Goal: Task Accomplishment & Management: Complete application form

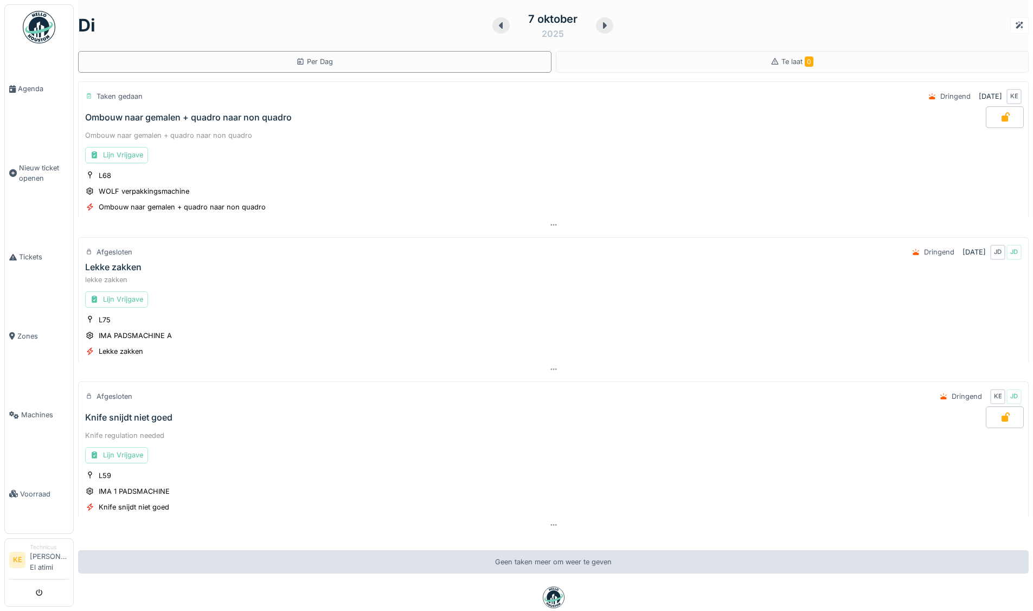
scroll to position [66, 0]
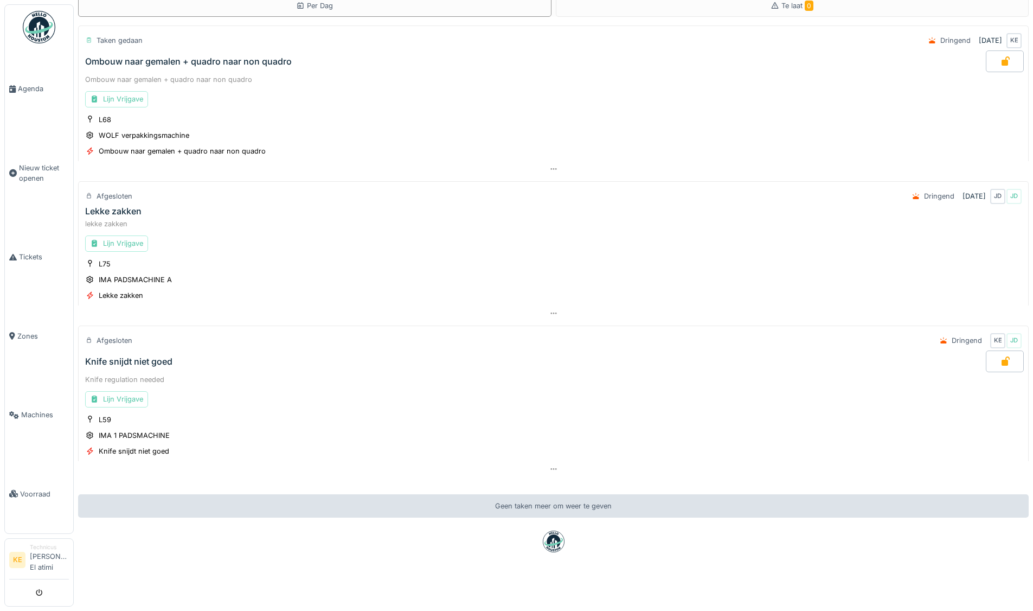
click at [42, 14] on img at bounding box center [39, 27] width 33 height 33
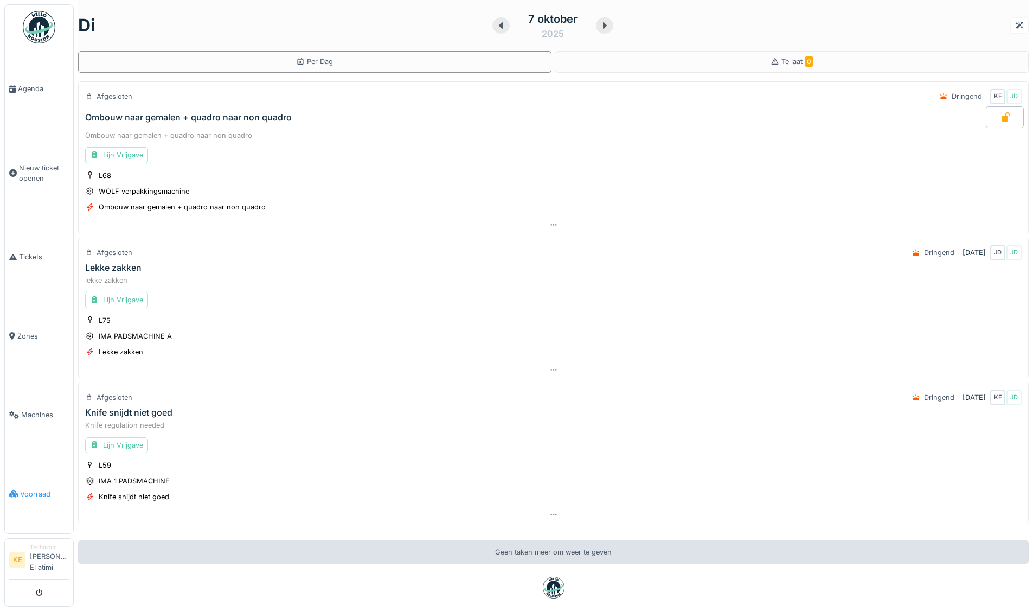
click at [42, 490] on span "Voorraad" at bounding box center [44, 494] width 49 height 10
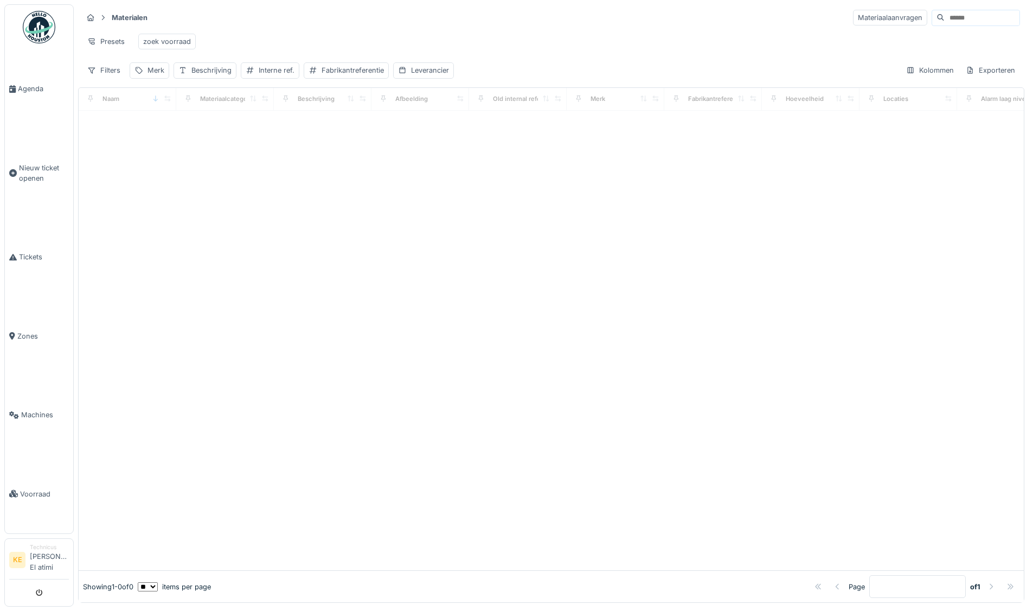
click at [945, 20] on input at bounding box center [982, 17] width 75 height 15
type input "*"
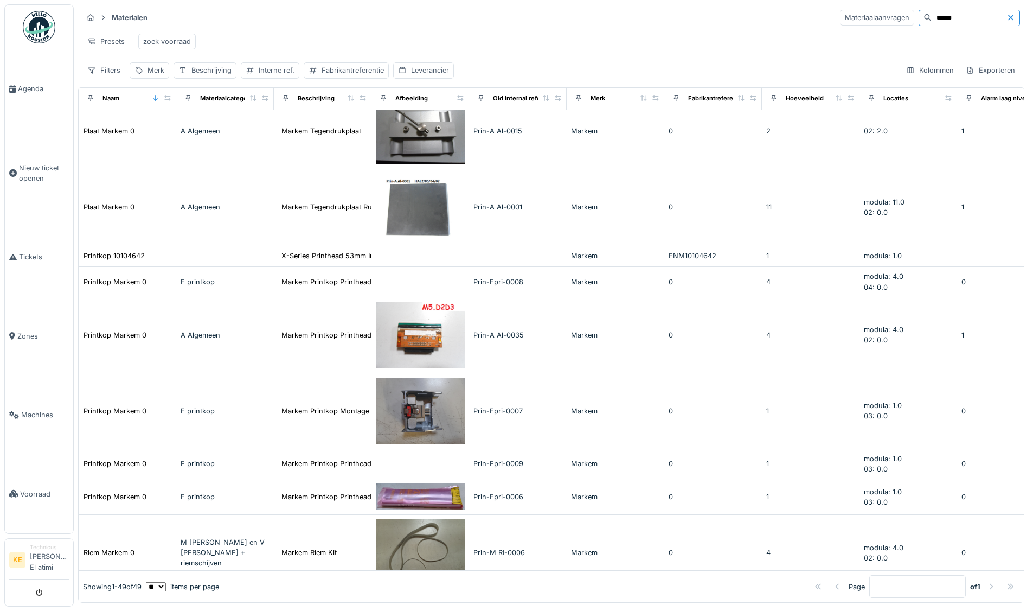
scroll to position [1952, 0]
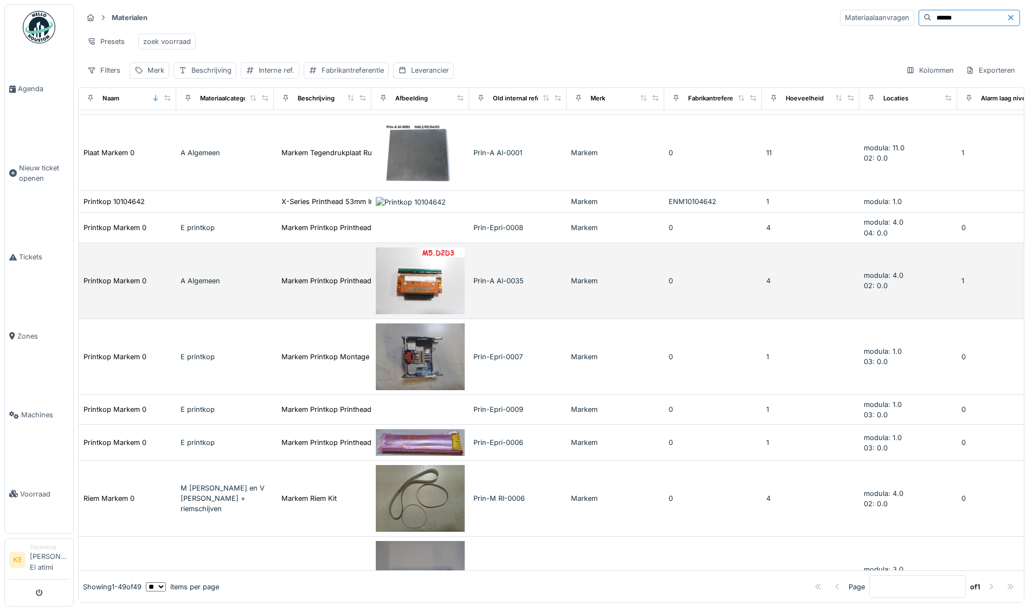
type input "******"
click at [419, 293] on img at bounding box center [420, 280] width 89 height 67
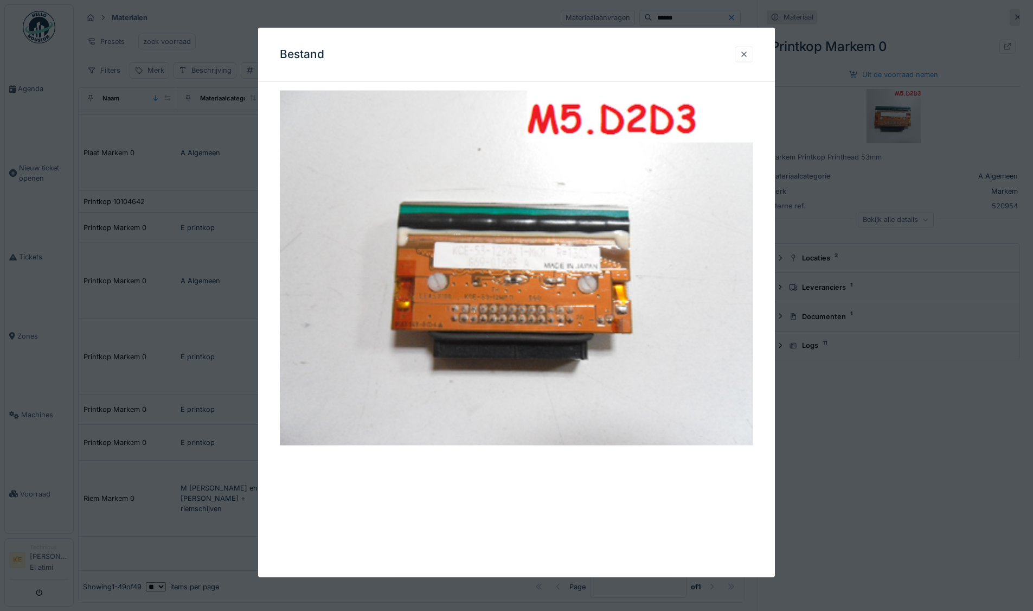
click at [748, 53] on div at bounding box center [744, 54] width 9 height 10
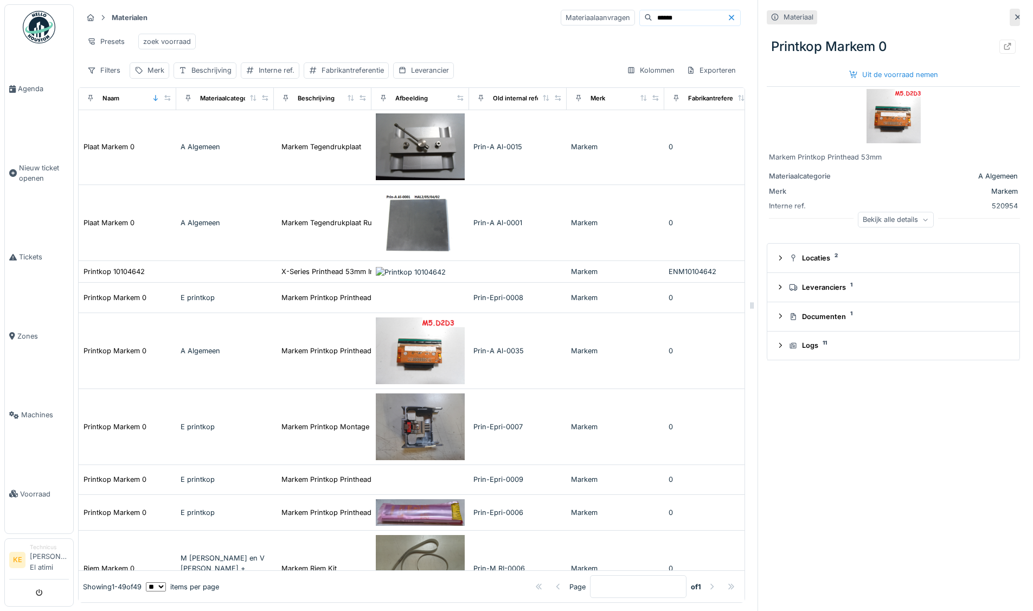
scroll to position [1868, 0]
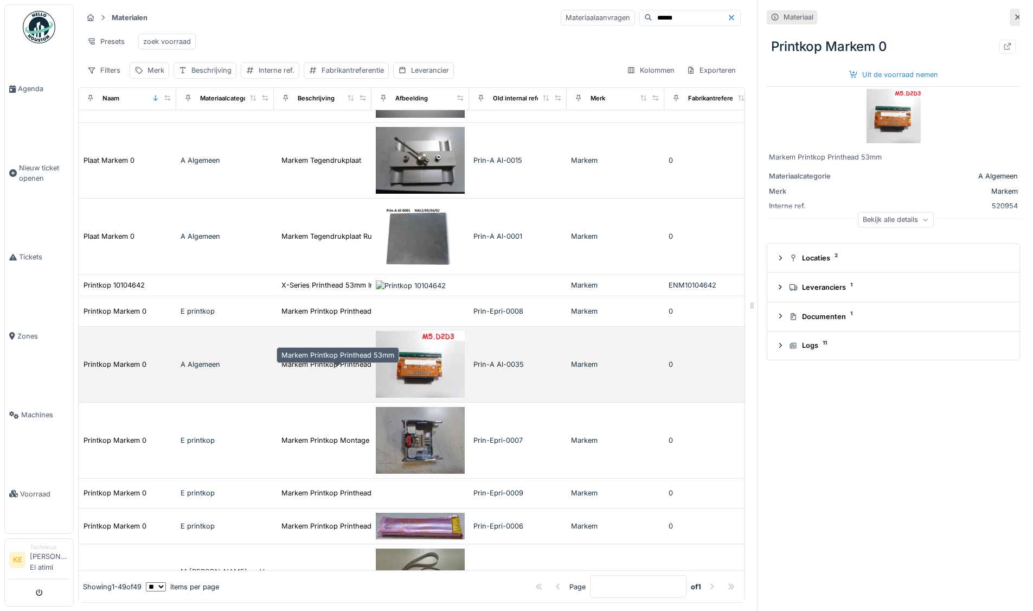
click at [345, 367] on div "Markem Printkop Printhead 53mm" at bounding box center [337, 364] width 113 height 10
click at [442, 383] on img at bounding box center [420, 364] width 89 height 67
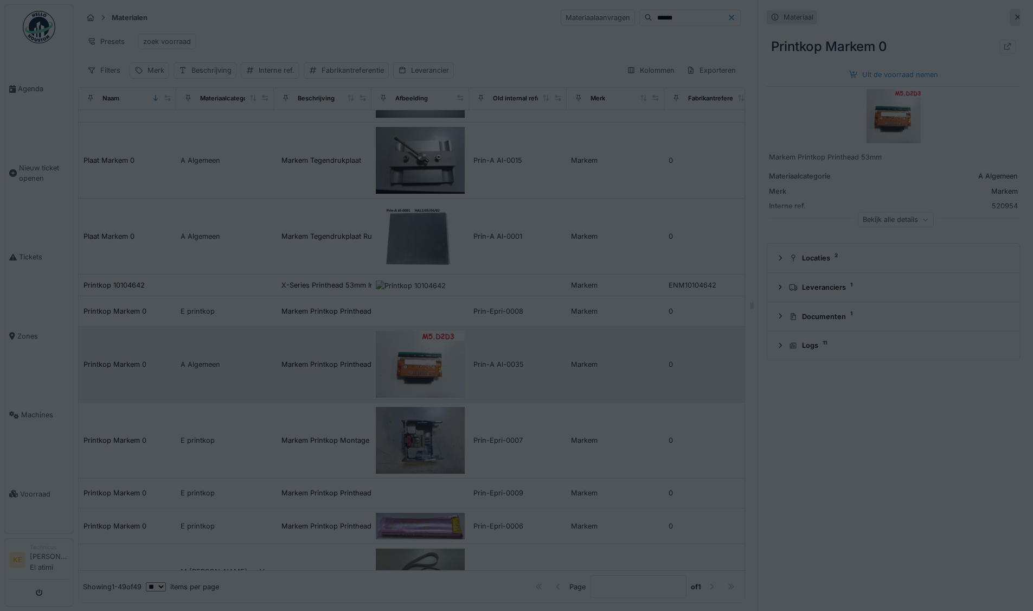
click at [442, 383] on div at bounding box center [516, 305] width 1033 height 611
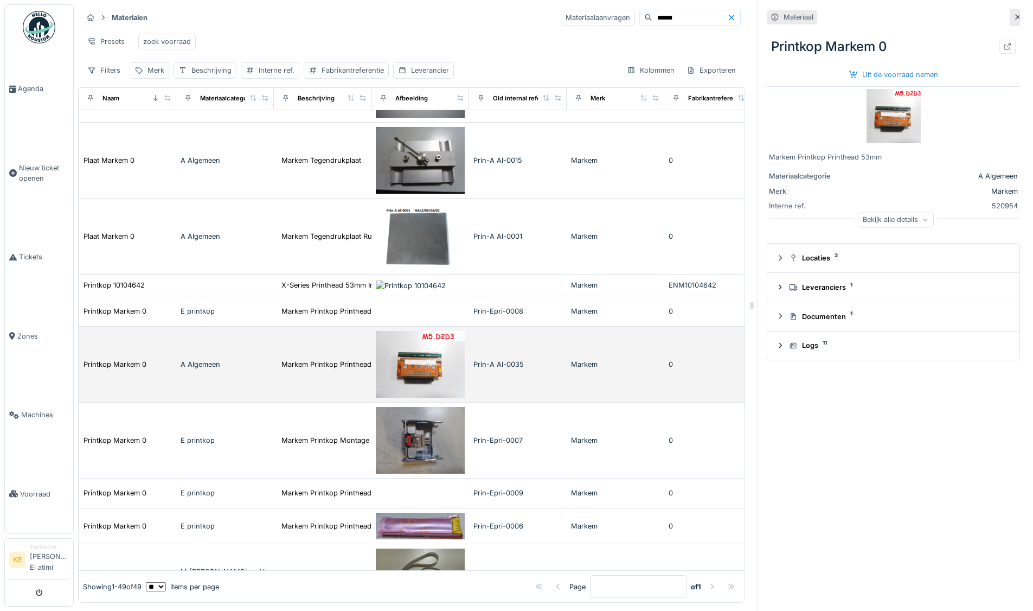
click at [441, 383] on img at bounding box center [420, 364] width 89 height 67
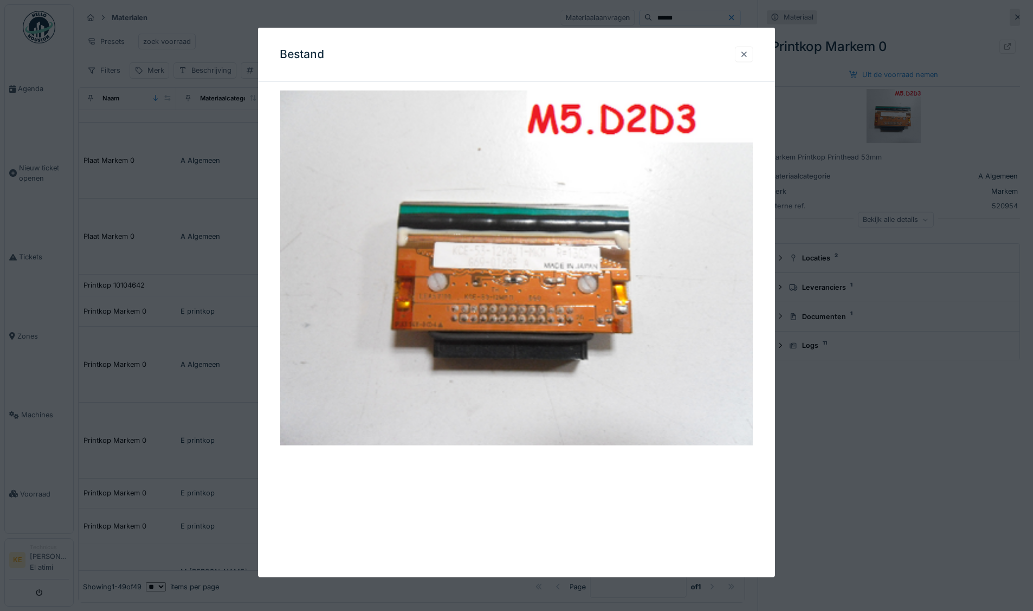
click at [748, 53] on div at bounding box center [744, 54] width 9 height 10
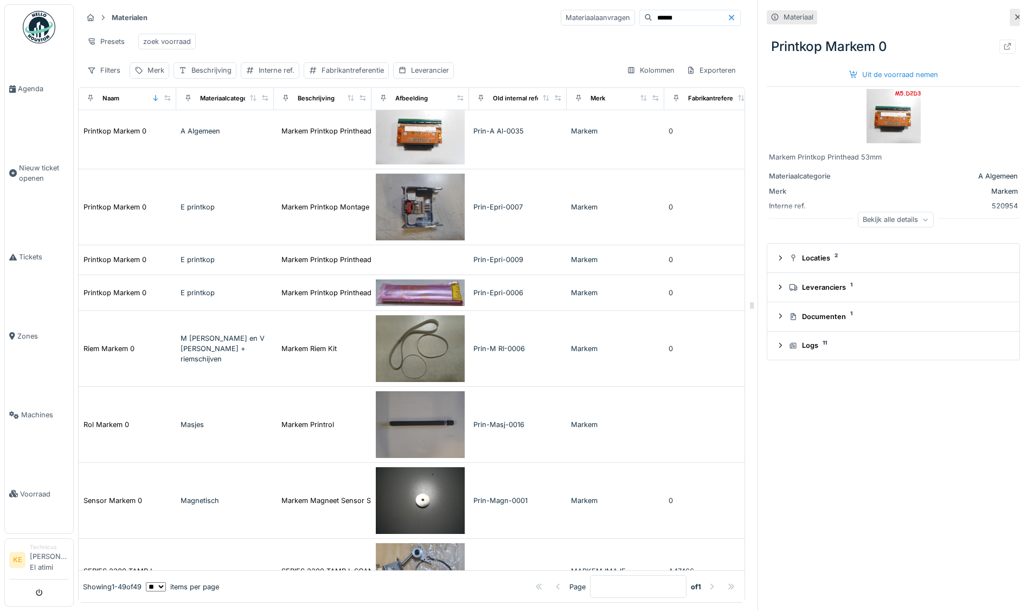
scroll to position [2169, 0]
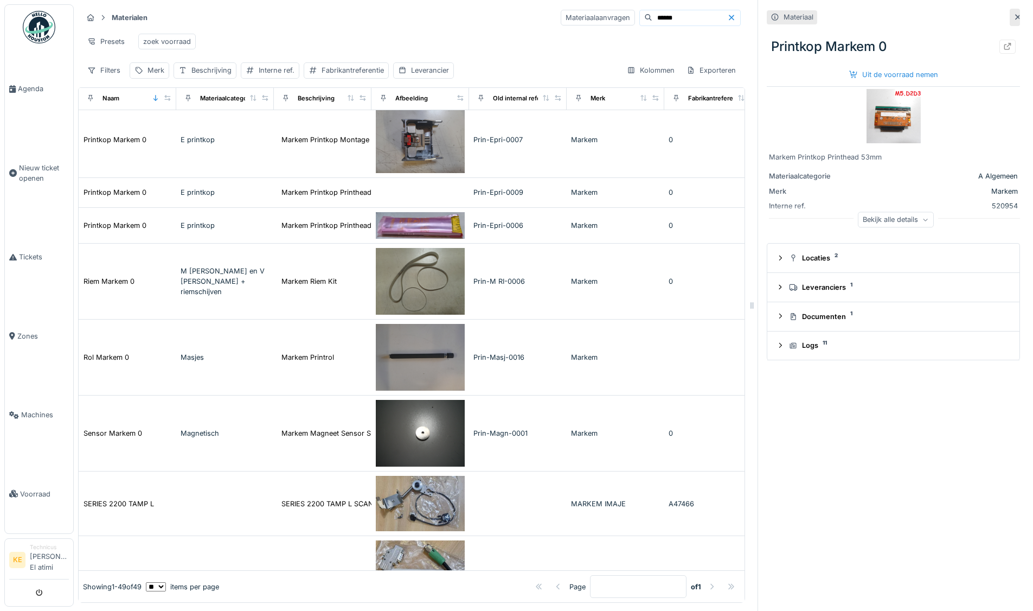
click at [727, 15] on icon at bounding box center [731, 17] width 9 height 7
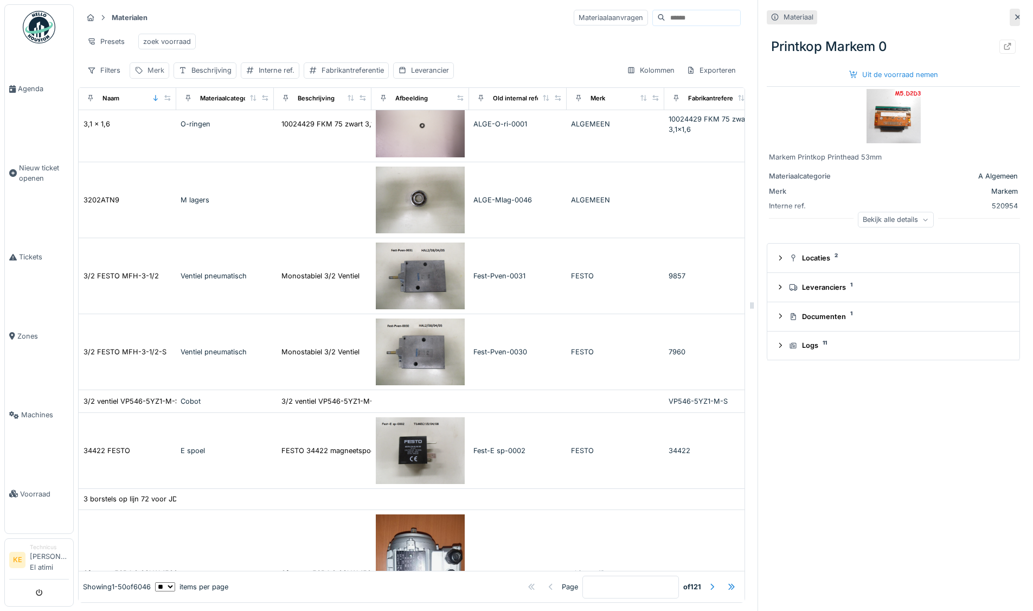
click at [152, 75] on div "Merk" at bounding box center [155, 70] width 17 height 10
click at [183, 137] on input "Merk" at bounding box center [188, 130] width 108 height 23
type input "******"
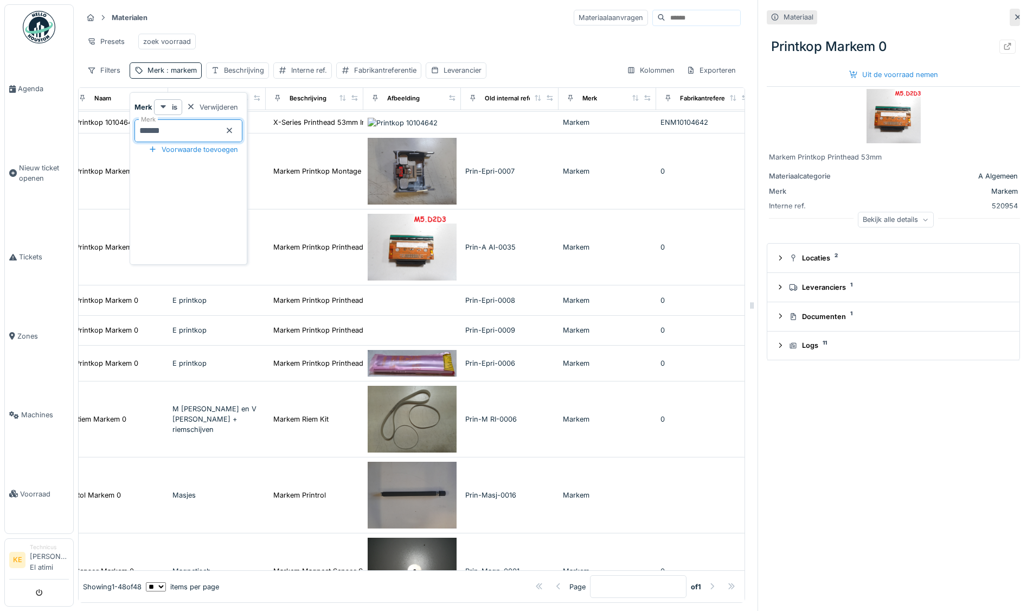
scroll to position [2009, 0]
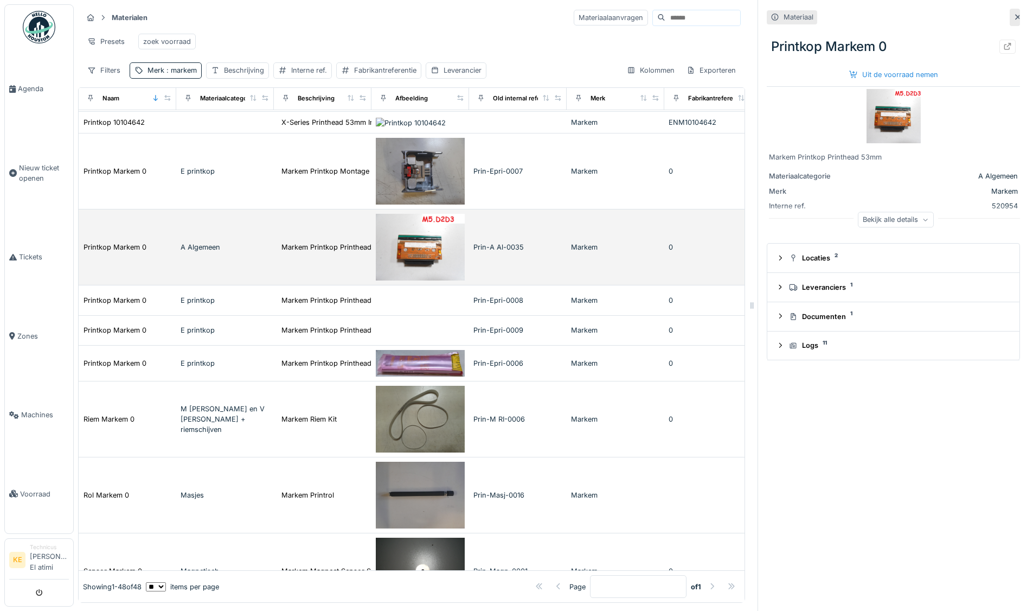
click at [421, 256] on img at bounding box center [420, 247] width 89 height 67
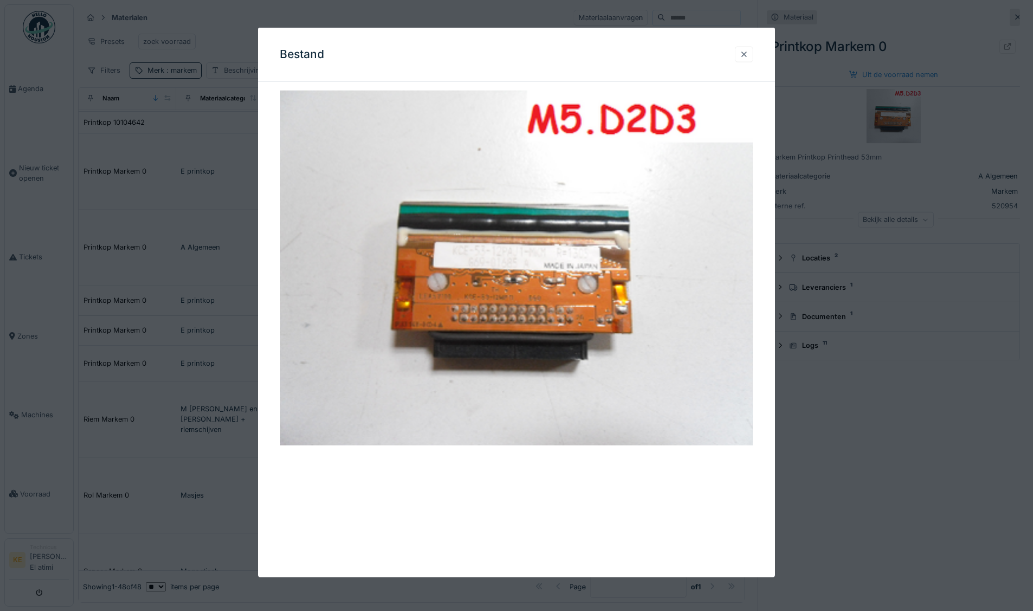
click at [753, 56] on div at bounding box center [744, 55] width 18 height 16
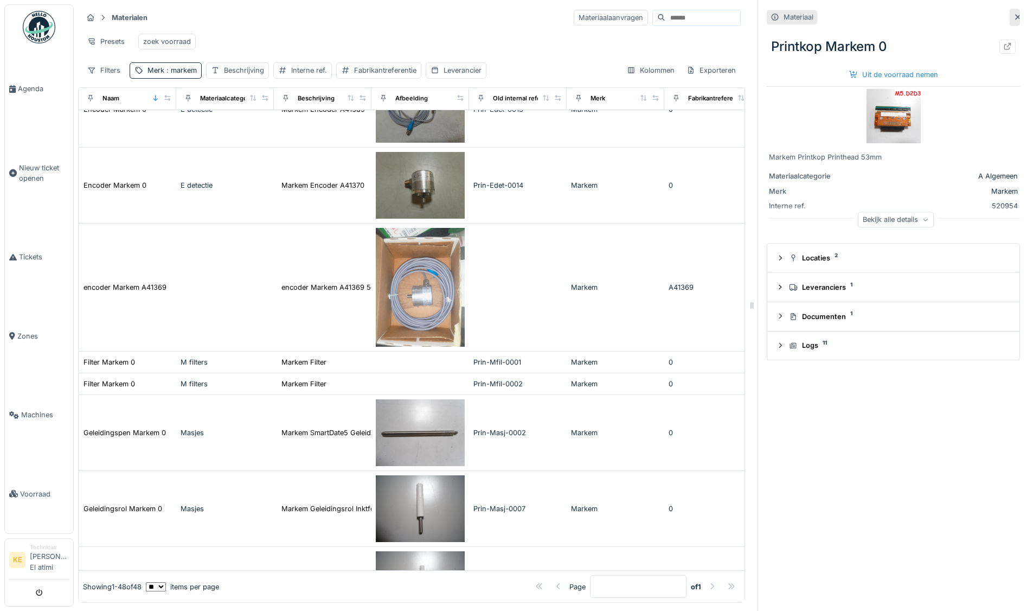
scroll to position [491, 0]
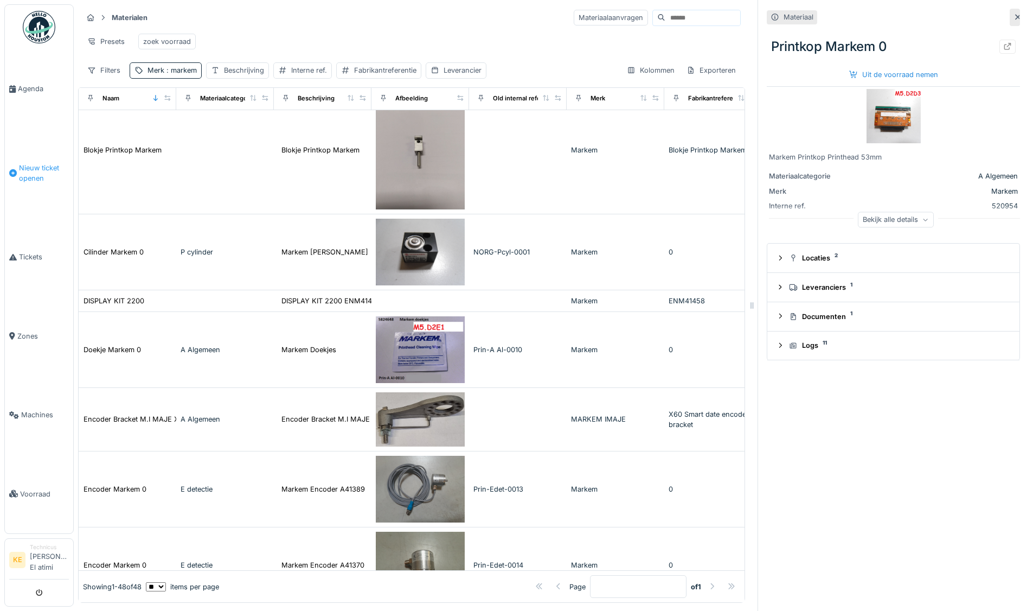
click at [55, 169] on span "Nieuw ticket openen" at bounding box center [44, 173] width 50 height 21
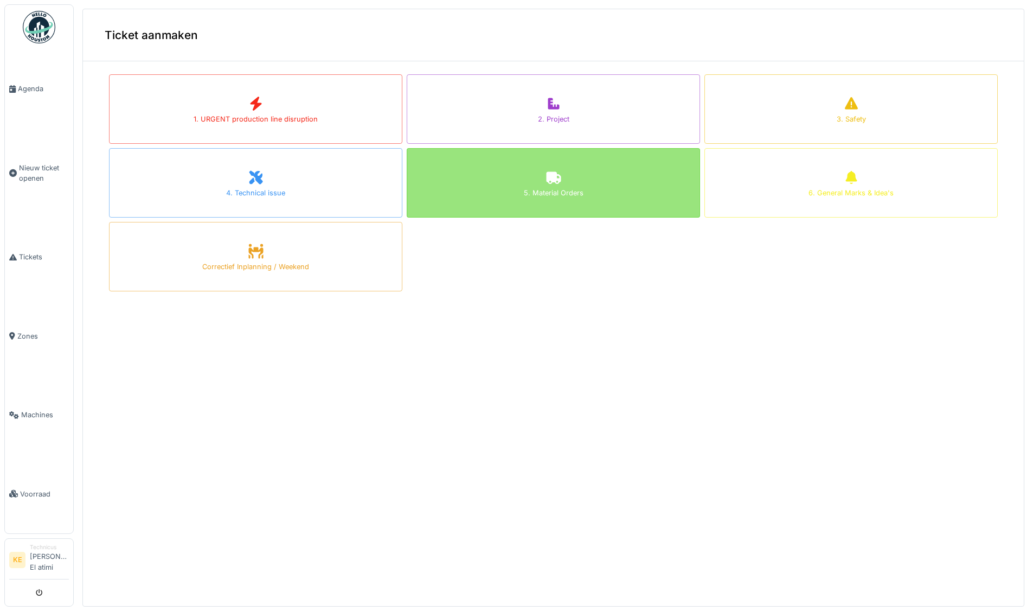
click at [494, 196] on div "5. Material Orders" at bounding box center [553, 182] width 293 height 69
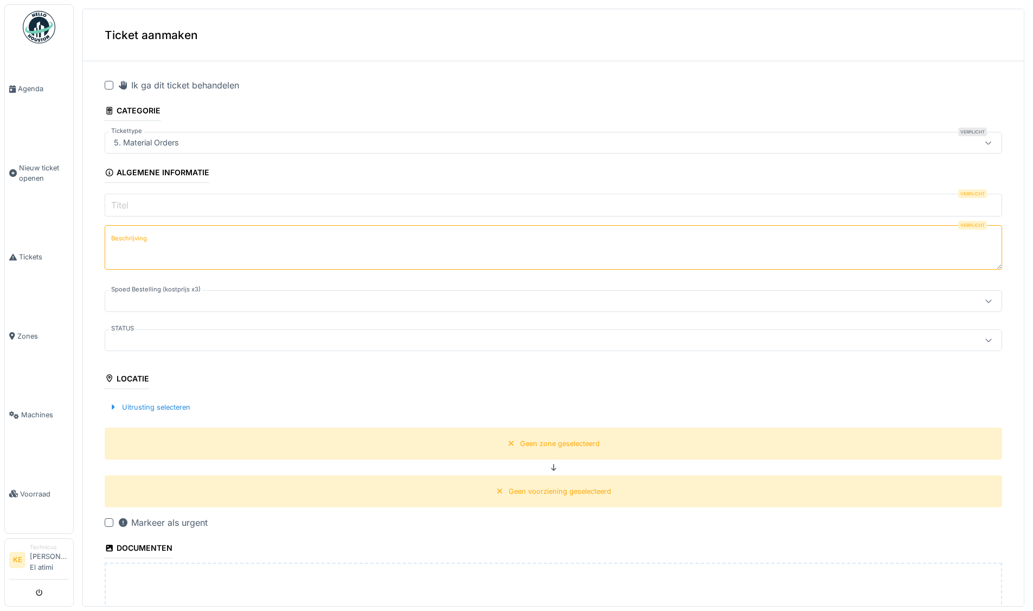
click at [175, 207] on input "Titel" at bounding box center [553, 205] width 897 height 23
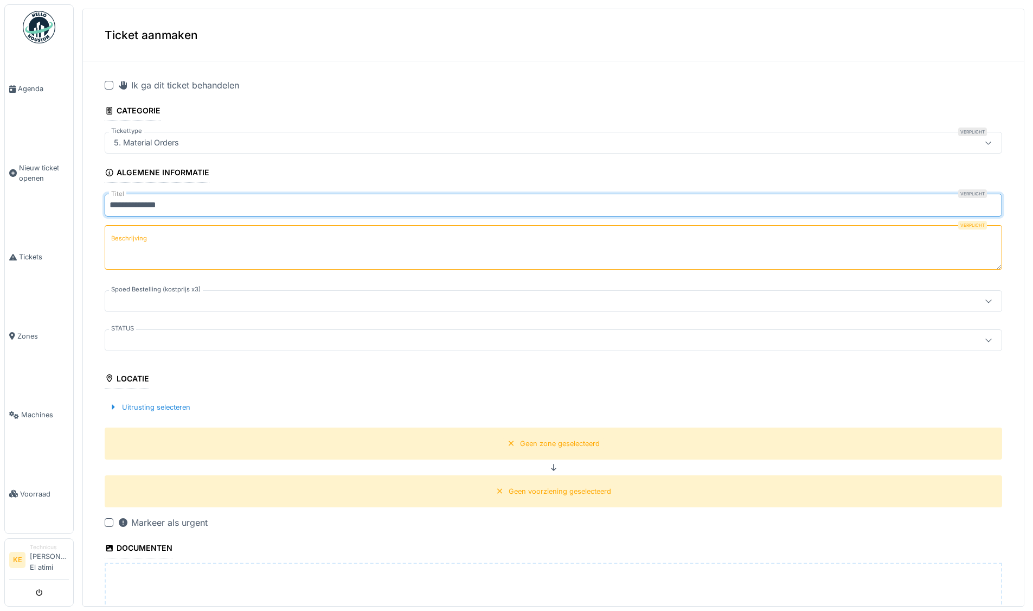
type input "**********"
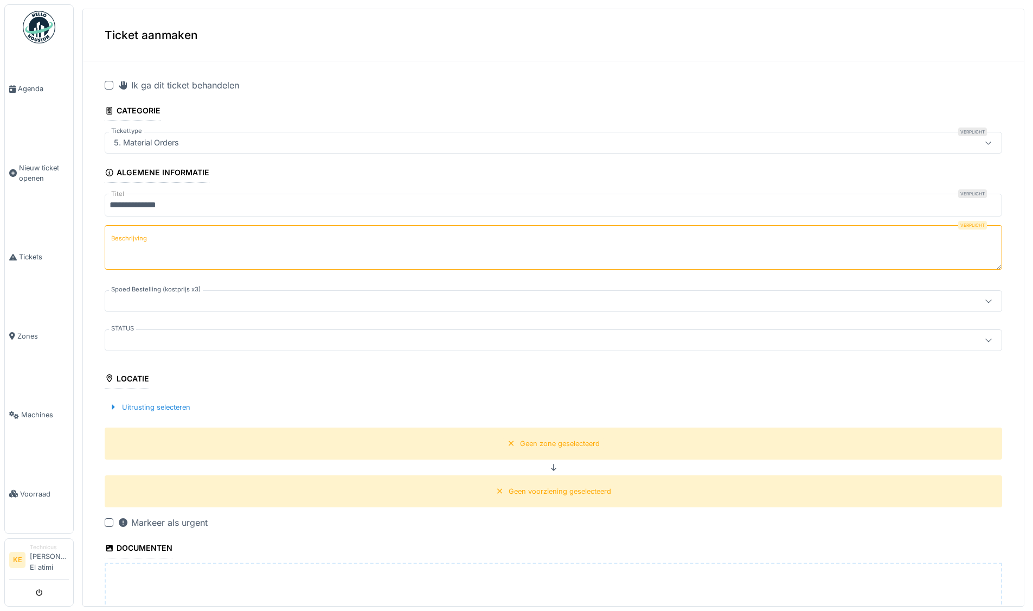
click at [178, 233] on textarea "Beschrijving" at bounding box center [553, 247] width 897 height 44
type textarea "*"
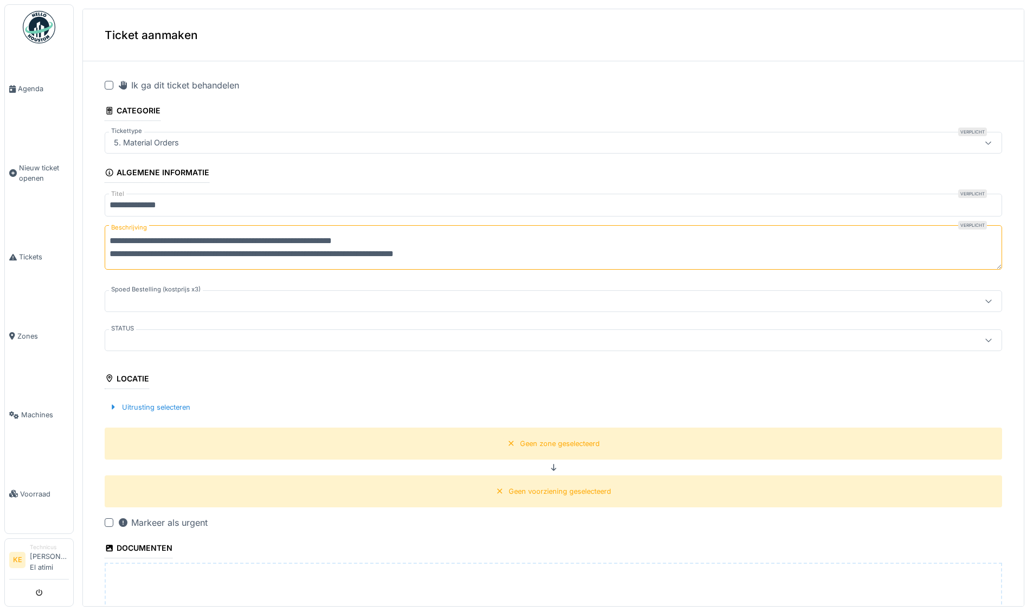
click at [288, 241] on textarea "**********" at bounding box center [553, 247] width 897 height 44
click at [269, 241] on textarea "**********" at bounding box center [553, 247] width 897 height 44
click at [439, 241] on textarea "**********" at bounding box center [553, 247] width 897 height 44
type textarea "**********"
click at [173, 335] on div at bounding box center [505, 340] width 790 height 12
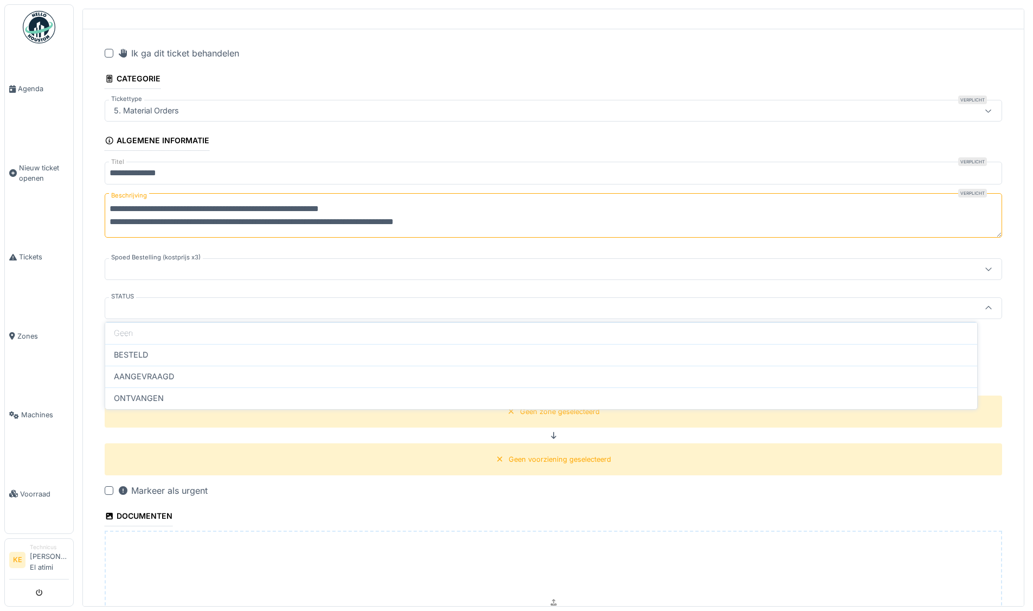
scroll to position [33, 0]
click at [100, 243] on div "**********" at bounding box center [553, 399] width 941 height 725
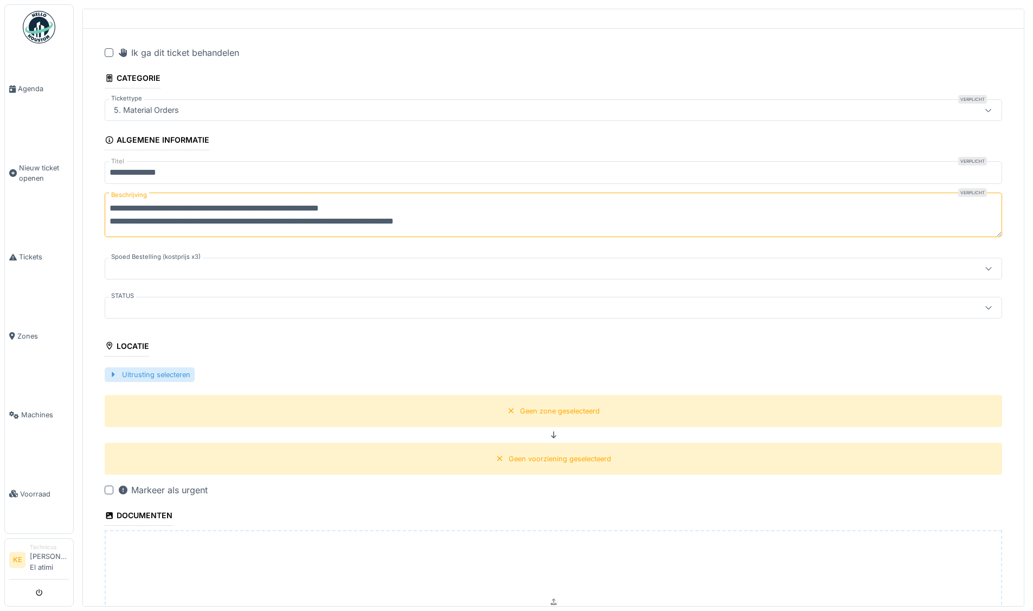
click at [173, 371] on div "Uitrusting selecteren" at bounding box center [150, 374] width 90 height 15
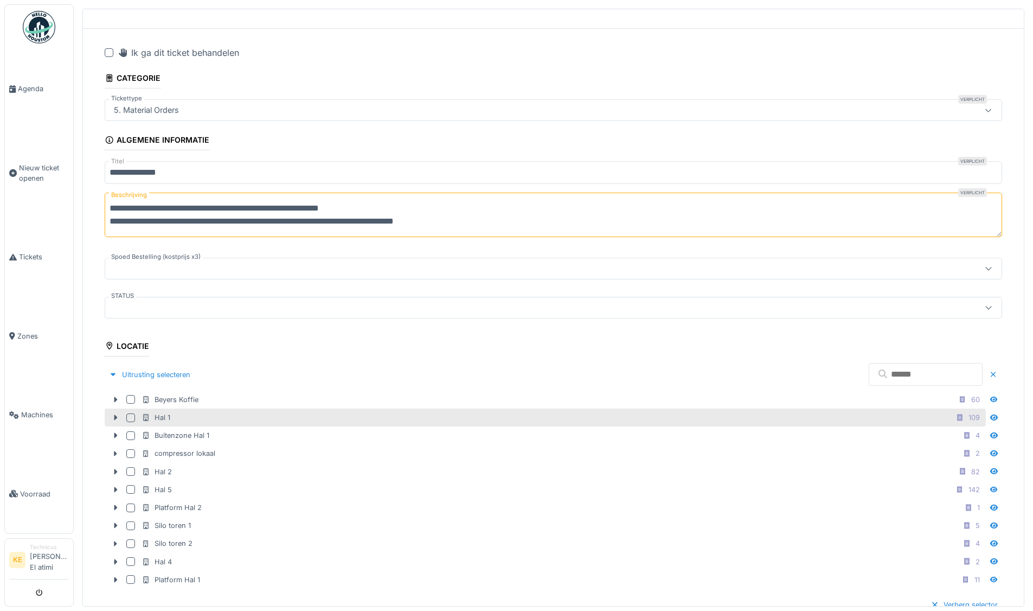
click at [132, 414] on div at bounding box center [130, 417] width 9 height 9
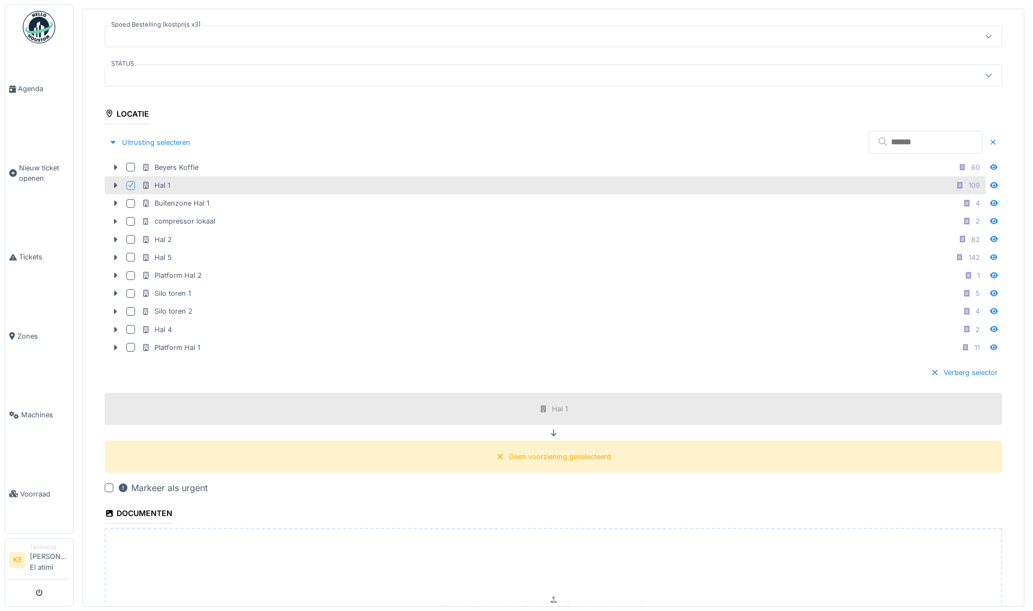
scroll to position [304, 0]
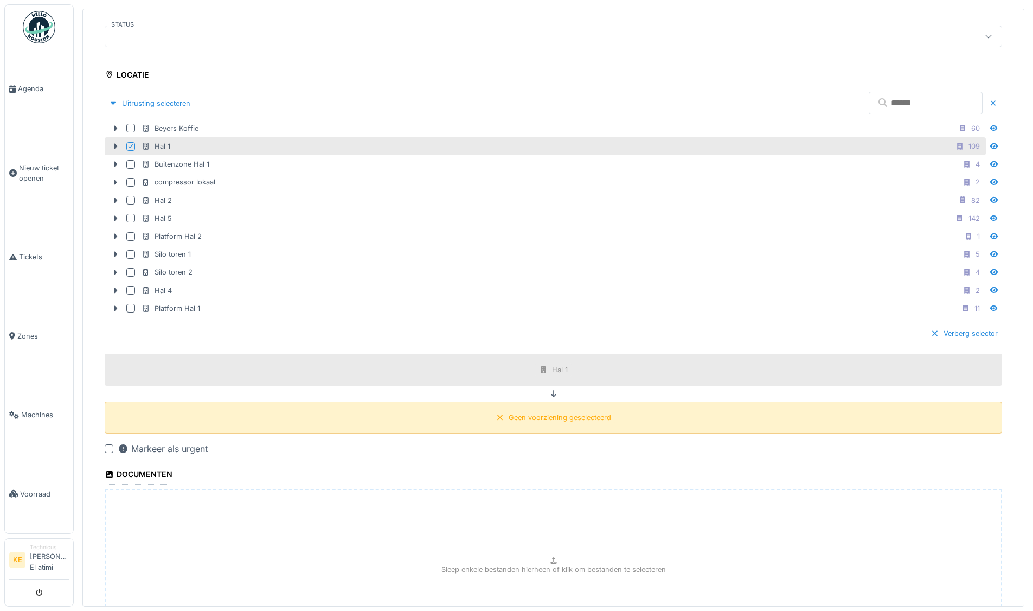
click at [500, 424] on div "Geen voorziening geselecteerd" at bounding box center [553, 417] width 897 height 32
click at [509, 417] on div "Geen voorziening geselecteerd" at bounding box center [560, 417] width 102 height 10
click at [161, 416] on div "Geen voorziening geselecteerd" at bounding box center [553, 417] width 897 height 32
click at [153, 427] on div "Geen voorziening geselecteerd" at bounding box center [553, 417] width 897 height 32
click at [528, 405] on div "Geen voorziening geselecteerd" at bounding box center [553, 417] width 897 height 32
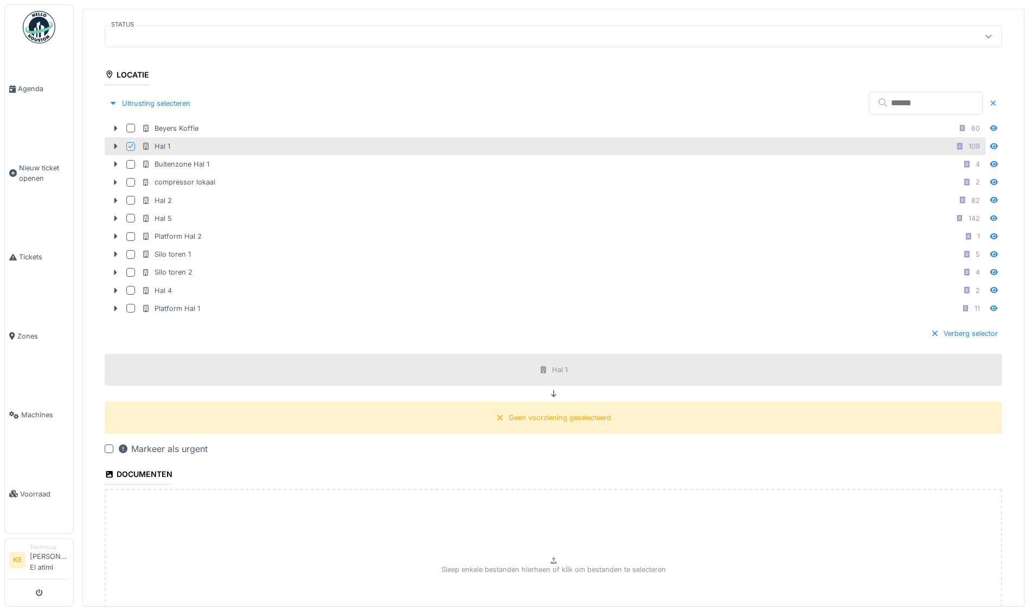
click at [551, 390] on icon at bounding box center [553, 393] width 5 height 7
click at [232, 77] on fieldset "**********" at bounding box center [553, 233] width 897 height 934
drag, startPoint x: 178, startPoint y: 74, endPoint x: 114, endPoint y: 70, distance: 64.1
click at [177, 74] on fieldset "**********" at bounding box center [553, 233] width 897 height 934
click at [119, 96] on div "Uitrusting selecteren" at bounding box center [150, 103] width 90 height 15
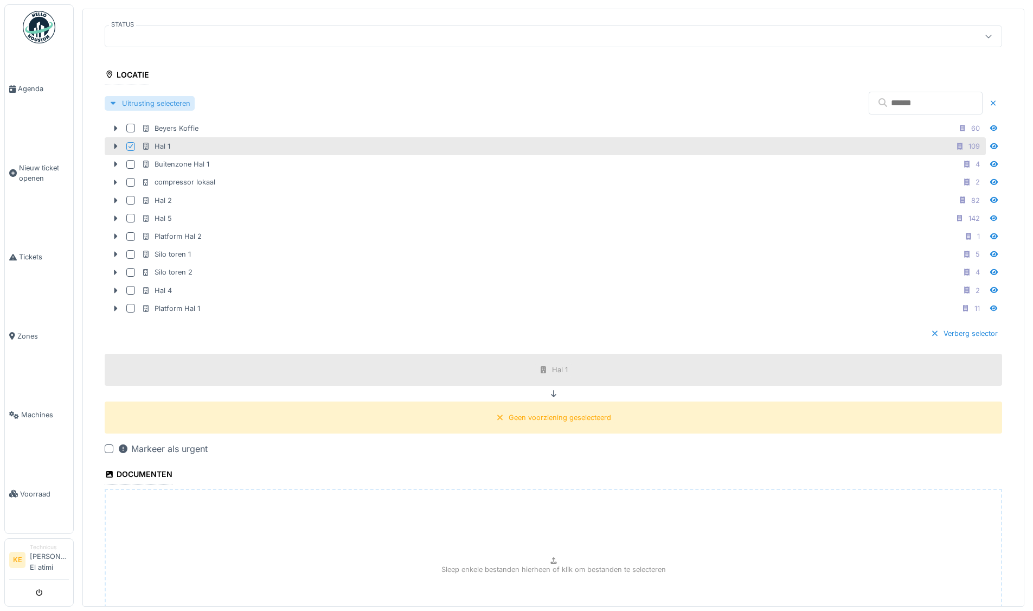
scroll to position [190, 0]
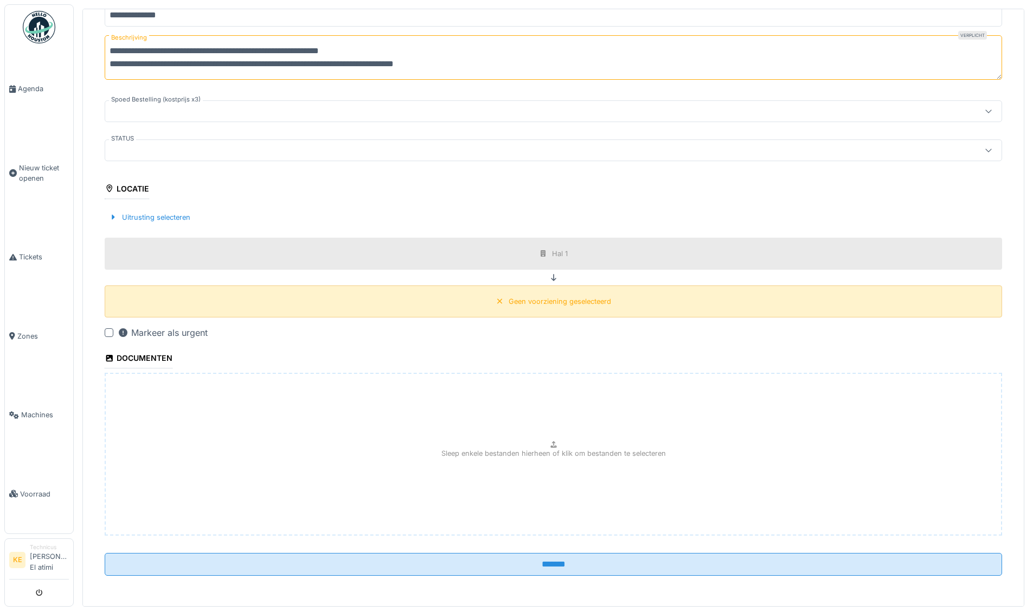
click at [516, 305] on div "Geen voorziening geselecteerd" at bounding box center [553, 301] width 123 height 14
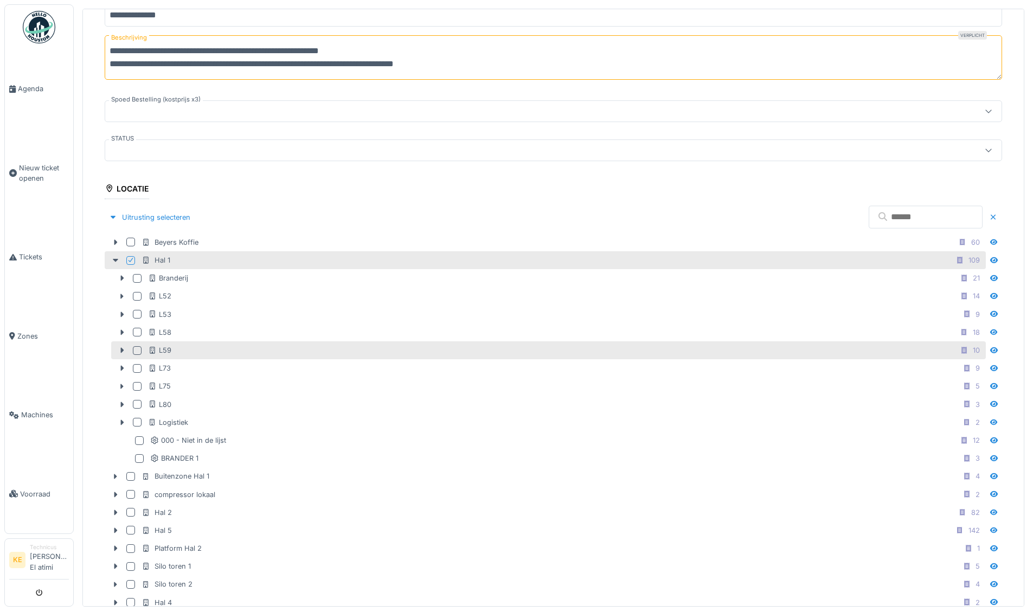
click at [215, 351] on div "L59 10" at bounding box center [566, 350] width 836 height 14
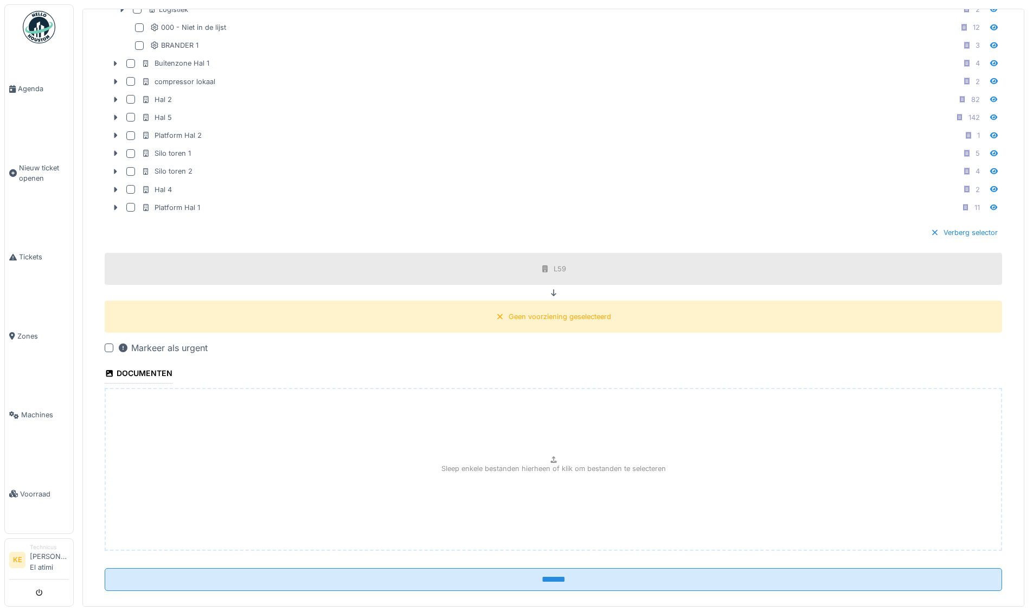
scroll to position [618, 0]
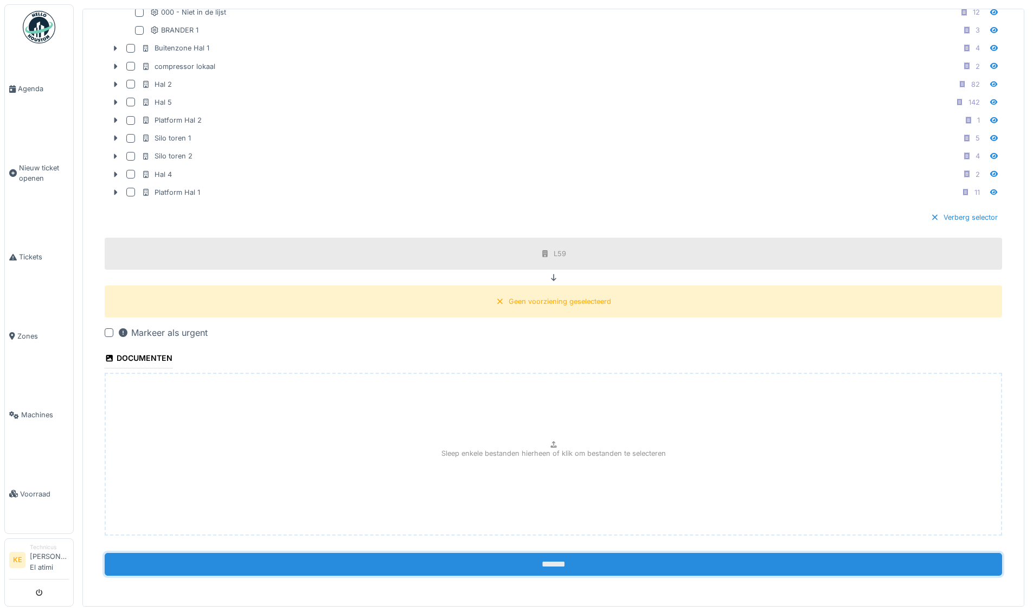
click at [573, 556] on input "*******" at bounding box center [553, 564] width 897 height 23
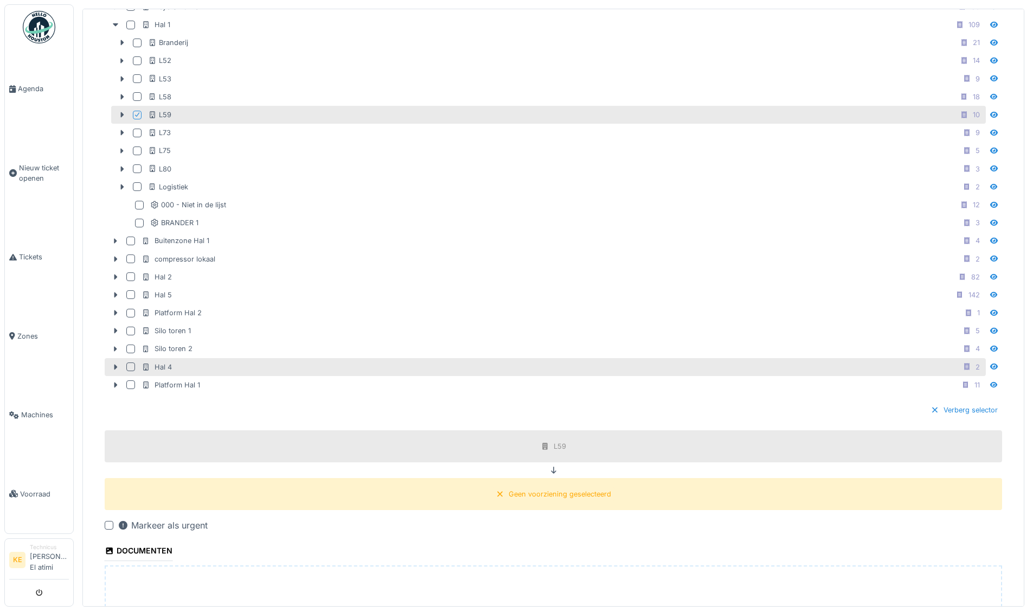
scroll to position [401, 0]
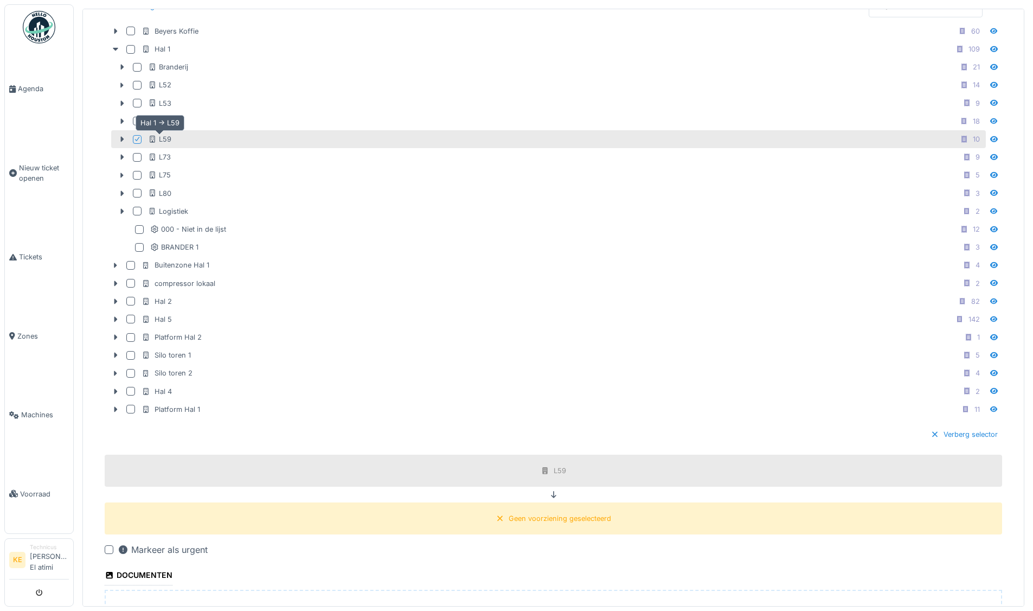
click at [170, 140] on div "L59" at bounding box center [159, 139] width 23 height 10
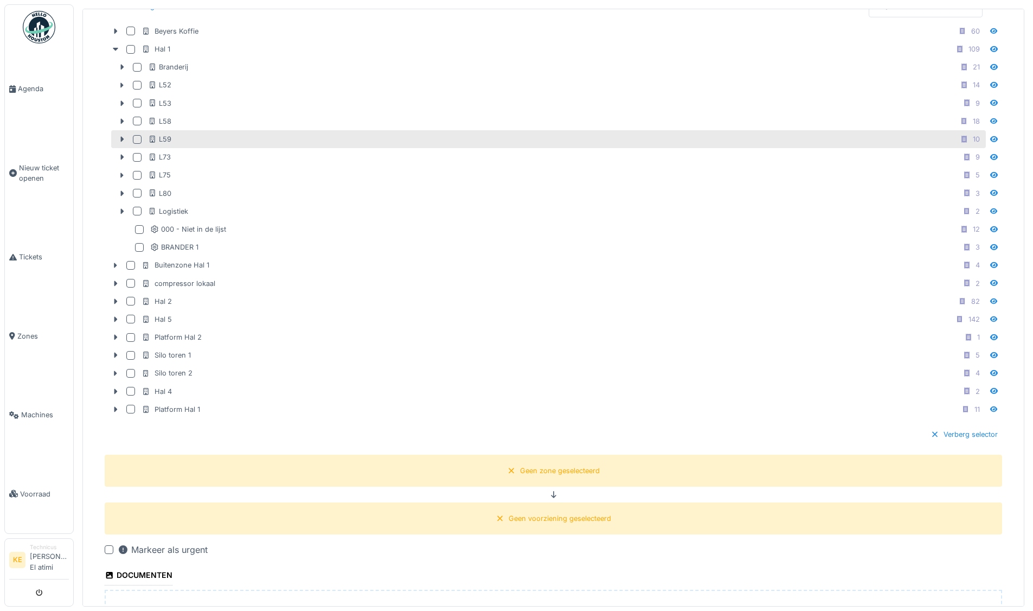
click at [131, 140] on div "L59 10" at bounding box center [548, 139] width 875 height 18
click at [142, 135] on div at bounding box center [139, 139] width 13 height 9
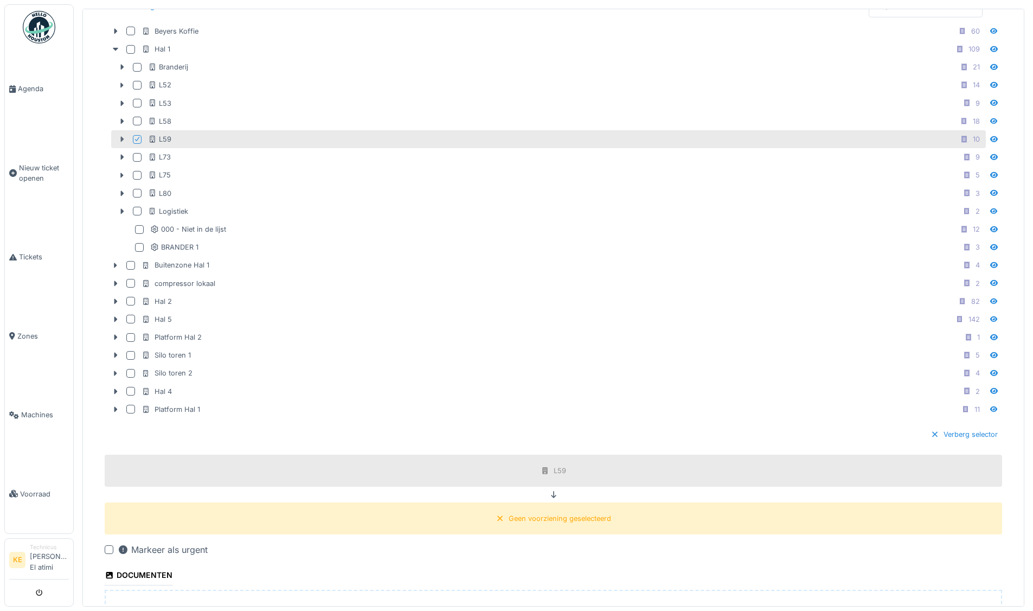
click at [125, 138] on icon at bounding box center [122, 139] width 9 height 7
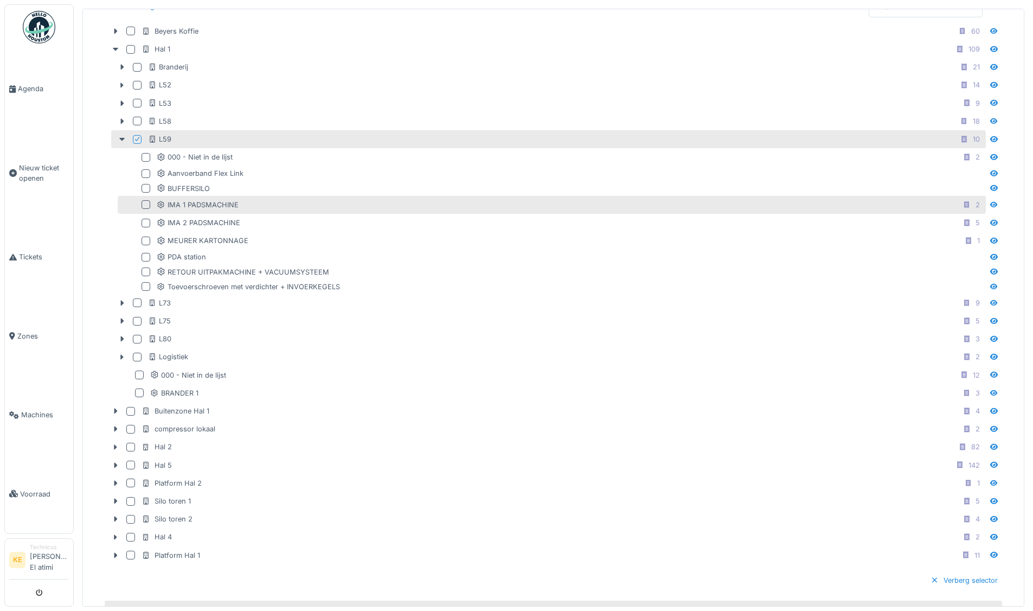
click at [240, 201] on div "IMA 1 PADSMACHINE 2" at bounding box center [570, 205] width 827 height 14
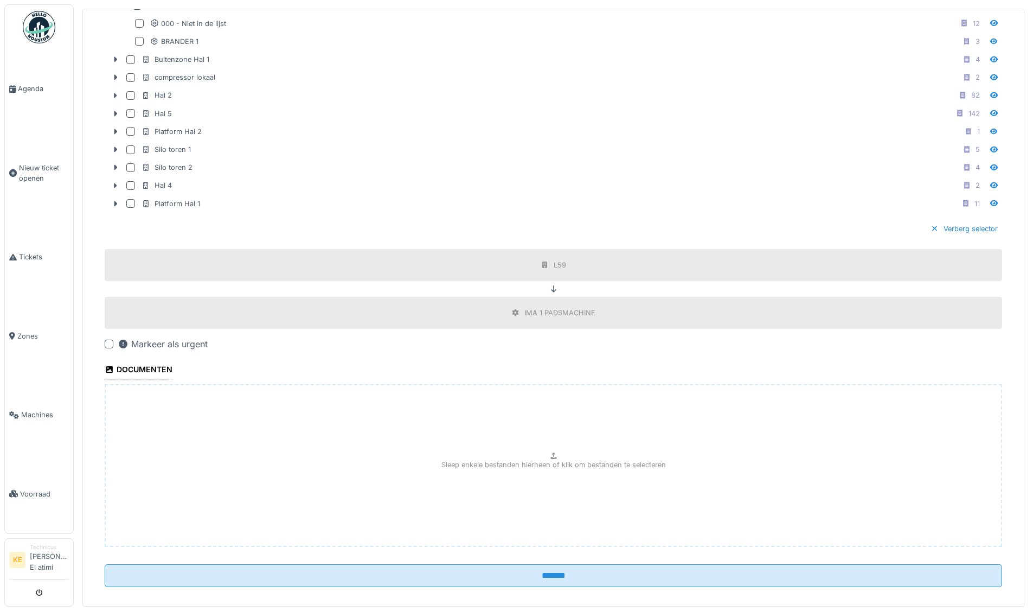
scroll to position [763, 0]
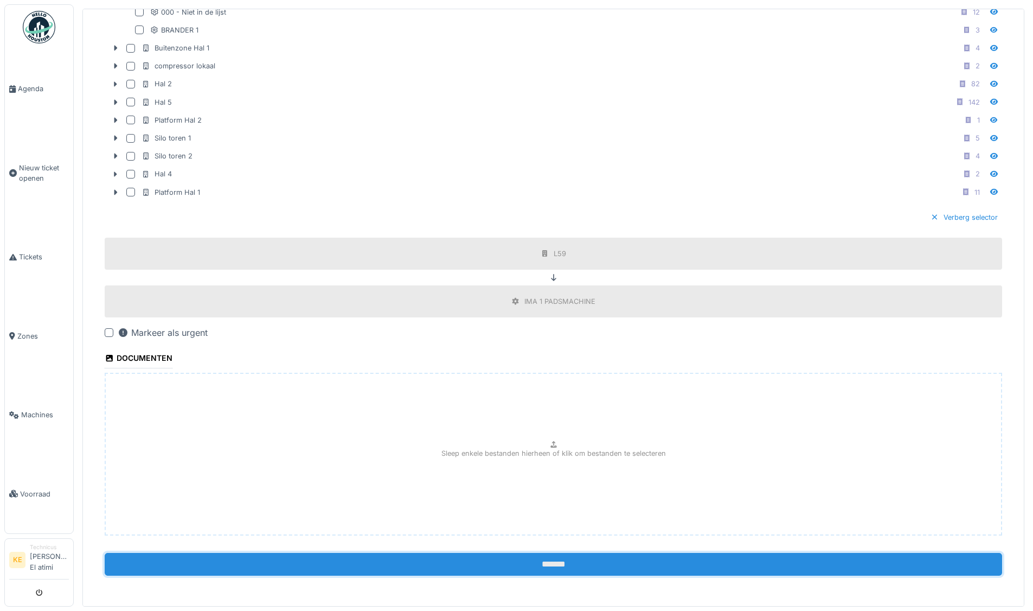
click at [555, 553] on input "*******" at bounding box center [553, 564] width 897 height 23
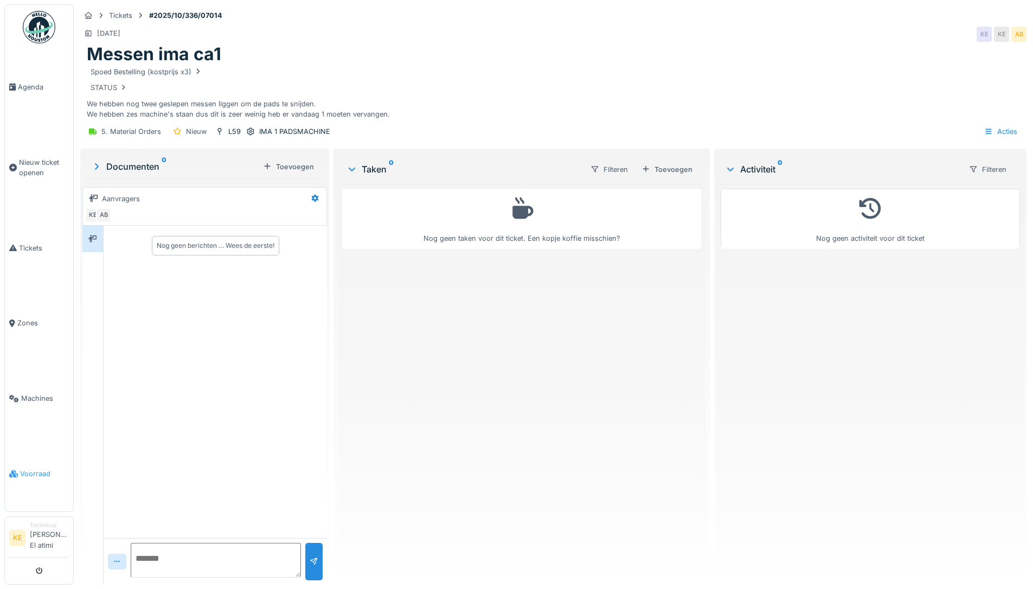
click at [26, 475] on span "Voorraad" at bounding box center [44, 473] width 49 height 10
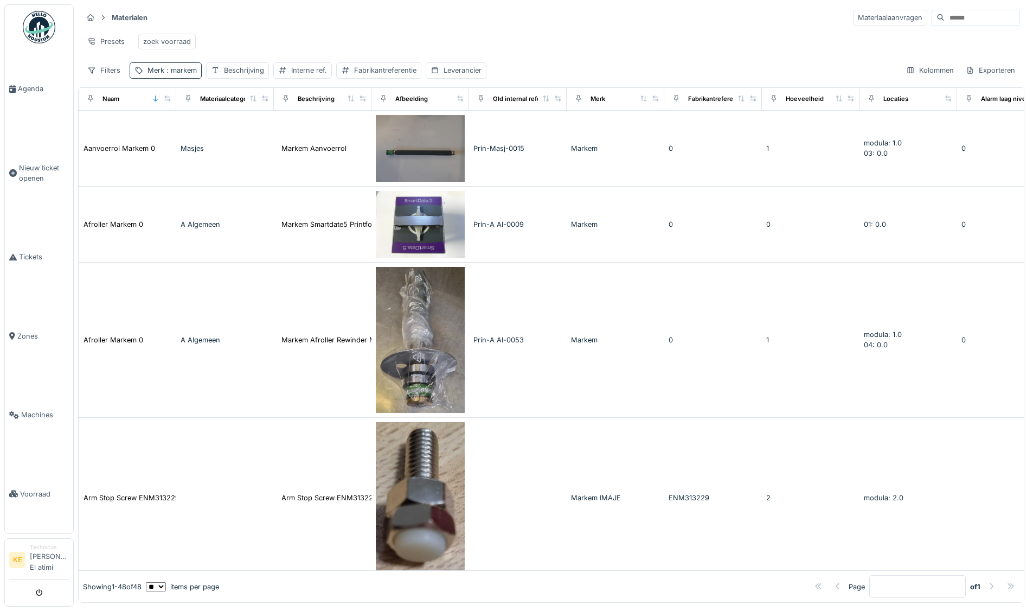
click at [192, 74] on span ": markem" at bounding box center [180, 70] width 33 height 8
click at [636, 37] on div "Presets zoek voorraad" at bounding box center [550, 41] width 937 height 24
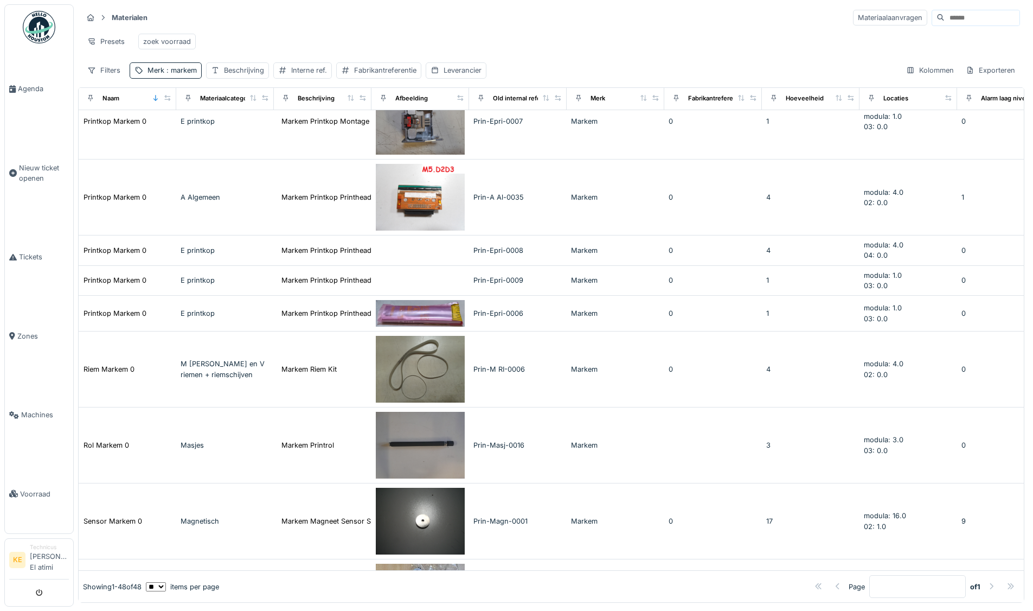
scroll to position [2060, 0]
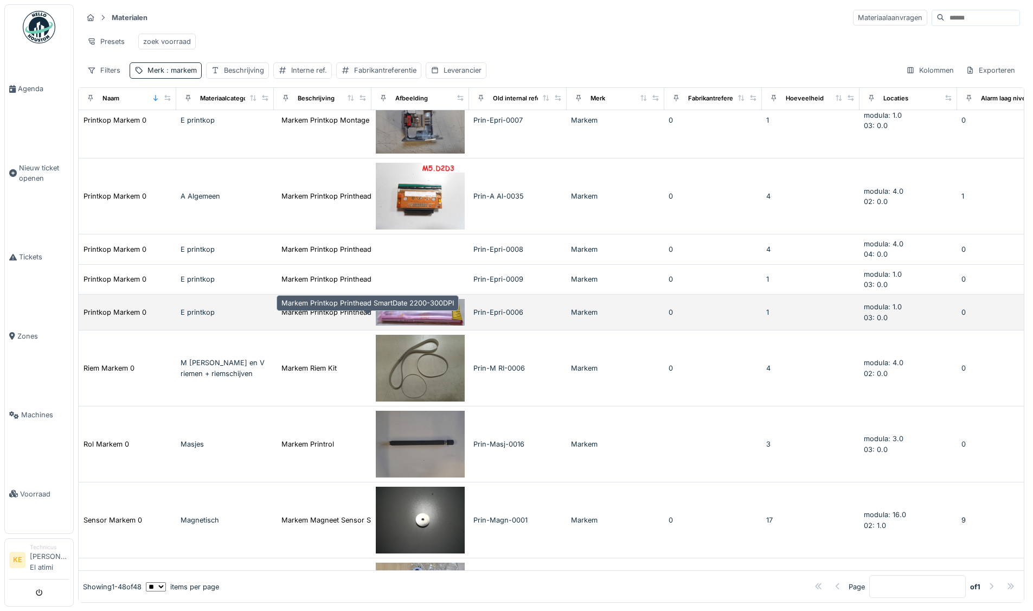
click at [343, 317] on div "Markem Printkop Printhead SmartDate 2200-300DPI" at bounding box center [367, 312] width 172 height 10
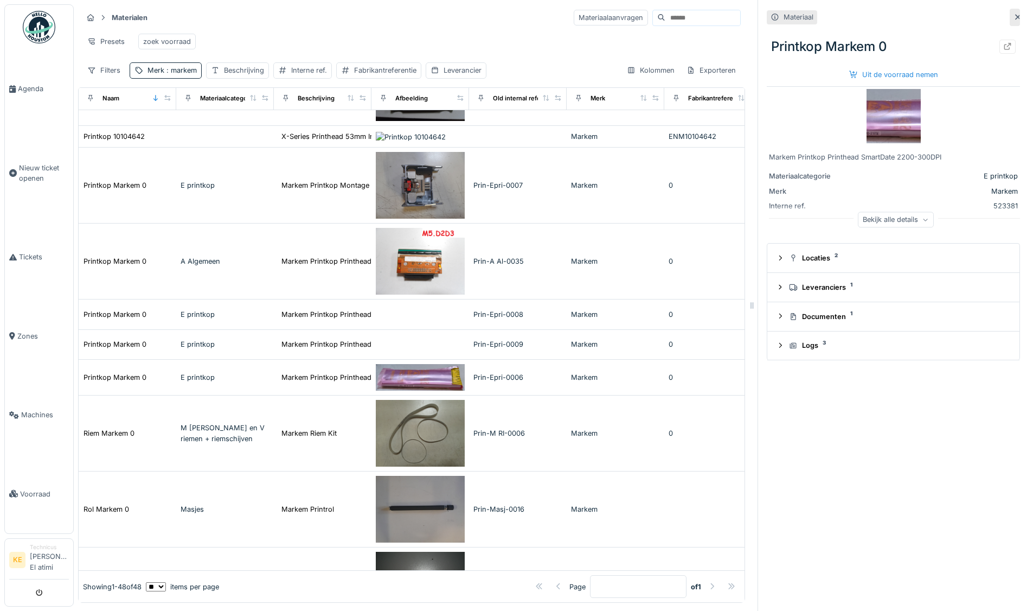
scroll to position [1955, 0]
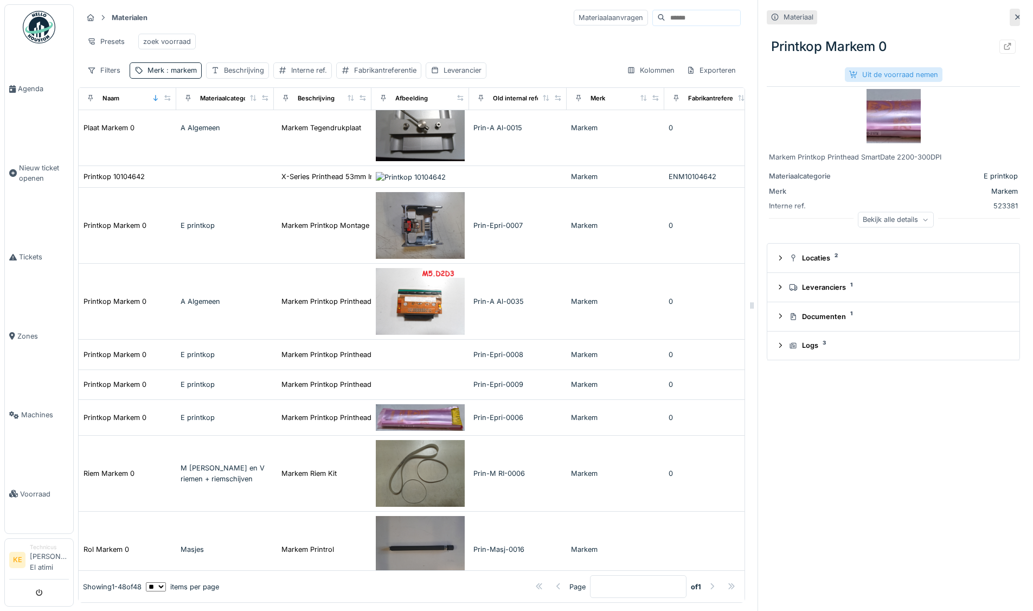
click at [895, 75] on div "Uit de voorraad nemen" at bounding box center [894, 74] width 98 height 15
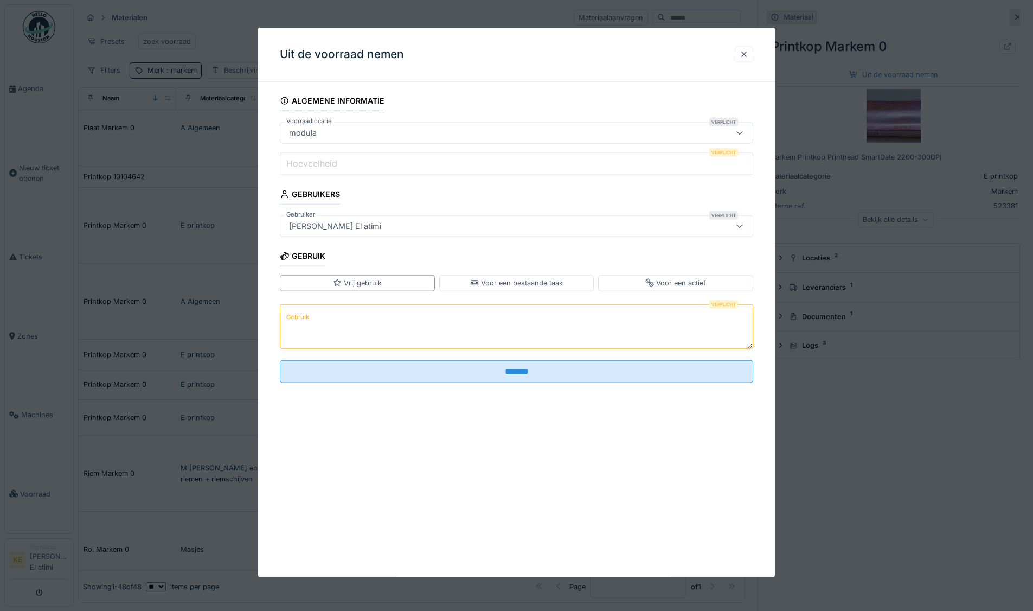
click at [389, 168] on input "Hoeveelheid" at bounding box center [516, 163] width 473 height 23
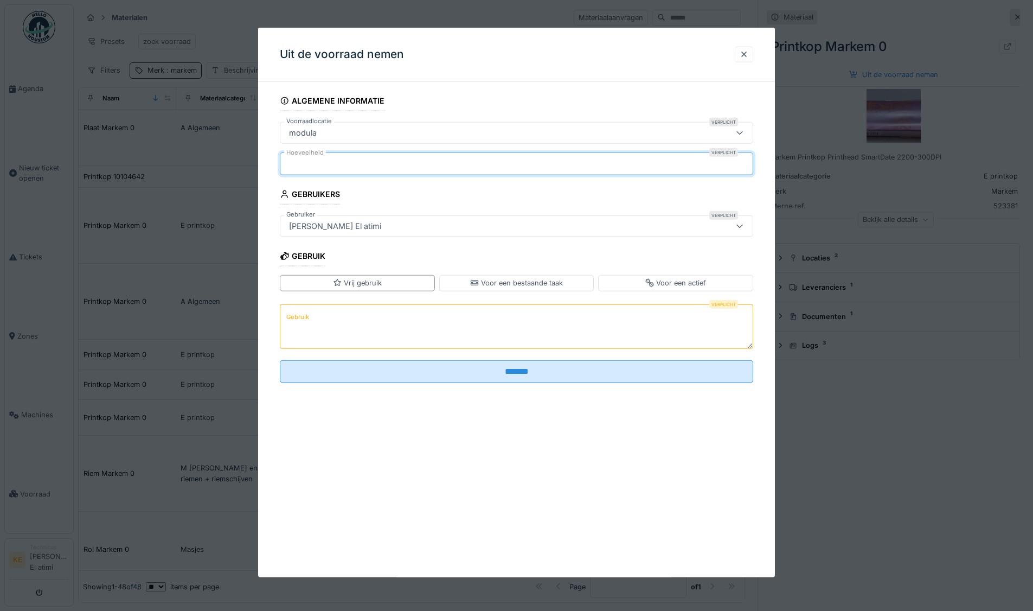
type input "*"
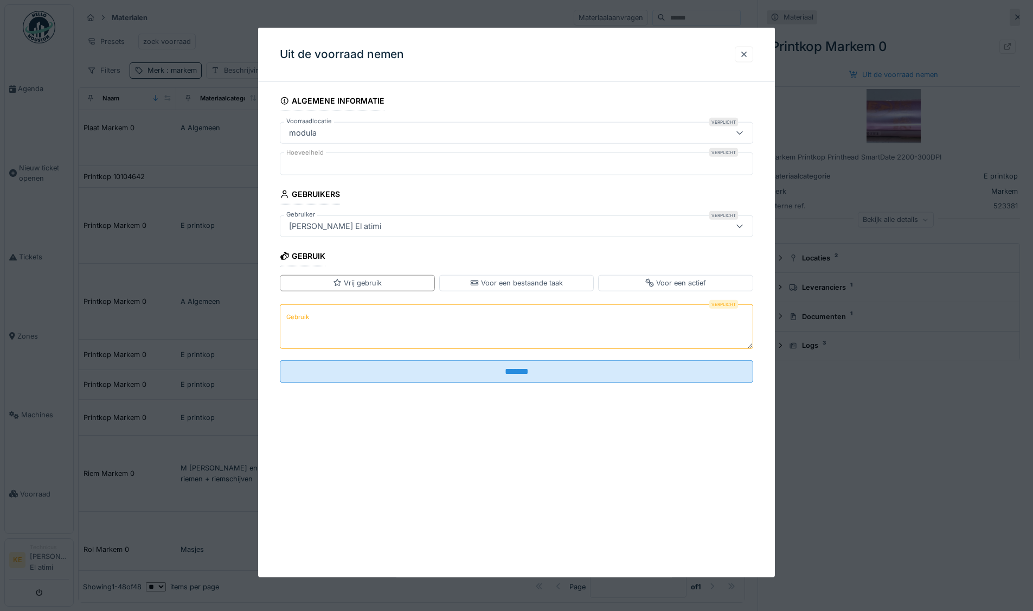
click at [368, 307] on textarea "Gebruik" at bounding box center [516, 326] width 473 height 44
type textarea "***"
click at [350, 286] on div "Vrij gebruik" at bounding box center [357, 283] width 49 height 10
click at [456, 355] on fieldset "Algemene informatie Voorraadlocatie Verplicht modula ****** Hoeveelheid Verplic…" at bounding box center [516, 241] width 473 height 301
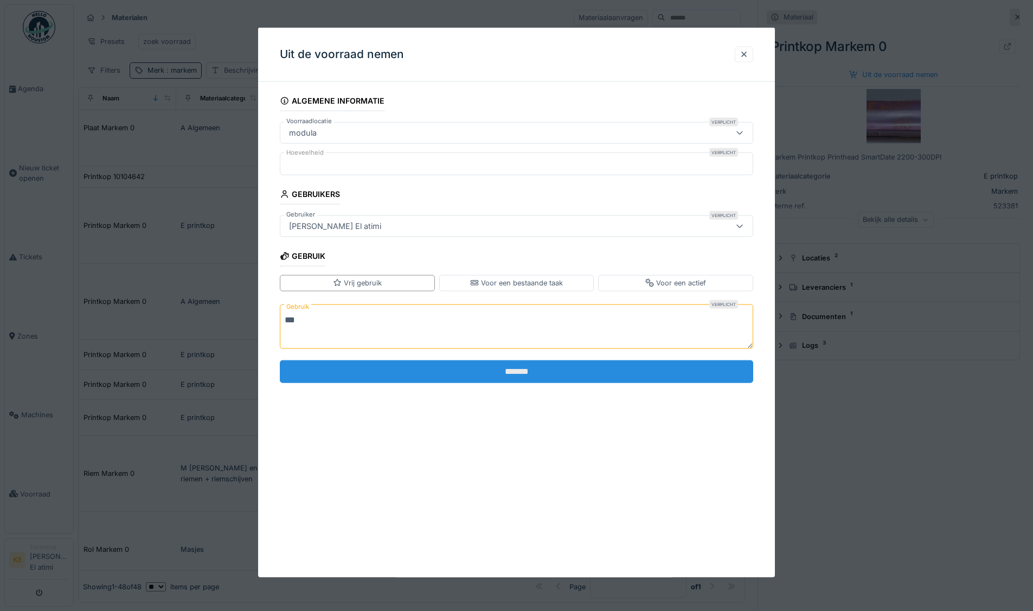
click at [458, 376] on input "*******" at bounding box center [516, 370] width 473 height 23
